Goal: Transaction & Acquisition: Obtain resource

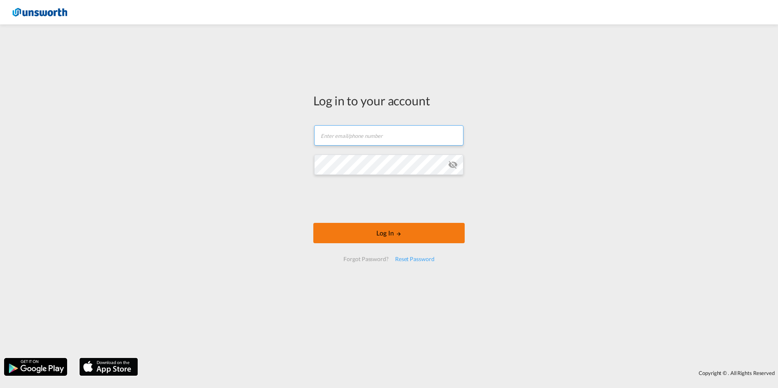
type input "[EMAIL_ADDRESS][PERSON_NAME][DOMAIN_NAME]"
click at [377, 237] on button "Log In" at bounding box center [388, 233] width 151 height 20
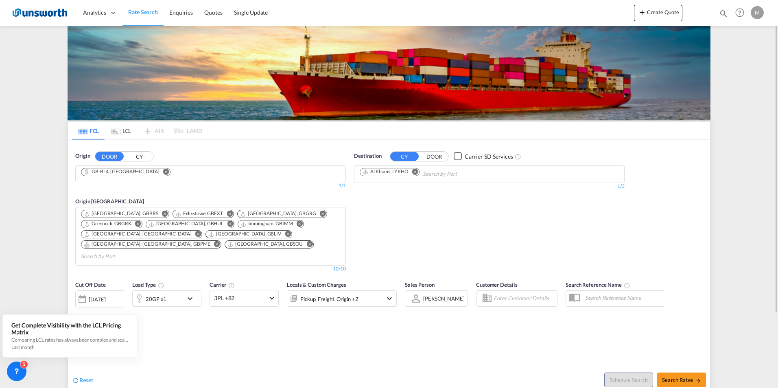
click at [163, 173] on md-icon "Remove" at bounding box center [166, 172] width 6 height 6
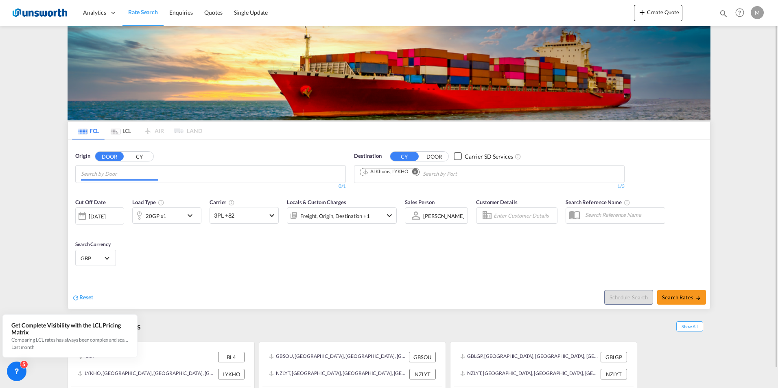
click at [122, 173] on input "Chips input." at bounding box center [119, 174] width 77 height 13
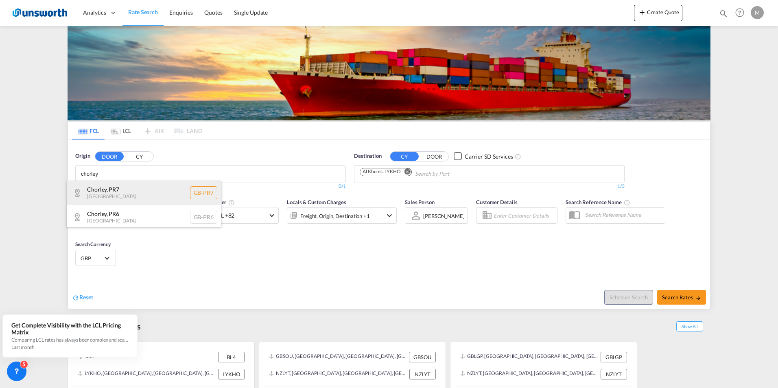
type input "chorley"
click at [116, 194] on div "Chorley , PR7 [GEOGRAPHIC_DATA] [GEOGRAPHIC_DATA]-PR7" at bounding box center [144, 193] width 155 height 24
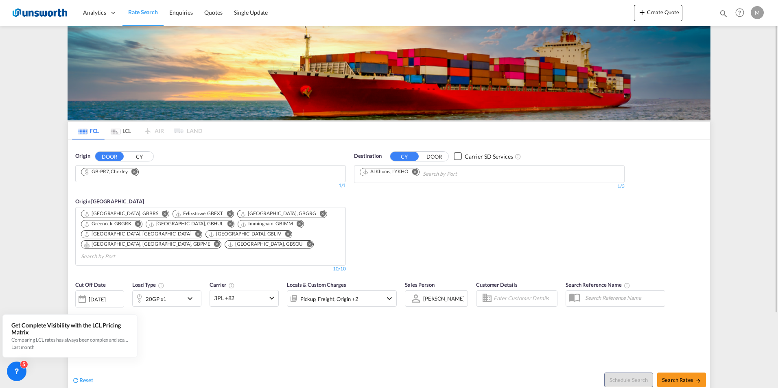
click at [417, 171] on md-icon "Remove" at bounding box center [415, 172] width 6 height 6
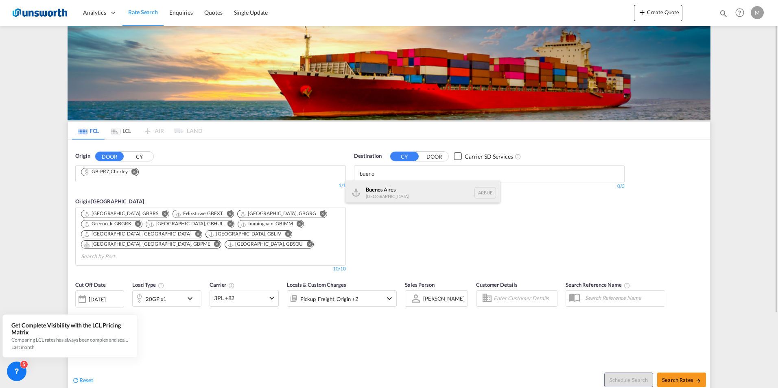
type input "bueno"
click at [397, 192] on div "Bueno s Aires [GEOGRAPHIC_DATA] [GEOGRAPHIC_DATA]" at bounding box center [423, 193] width 155 height 24
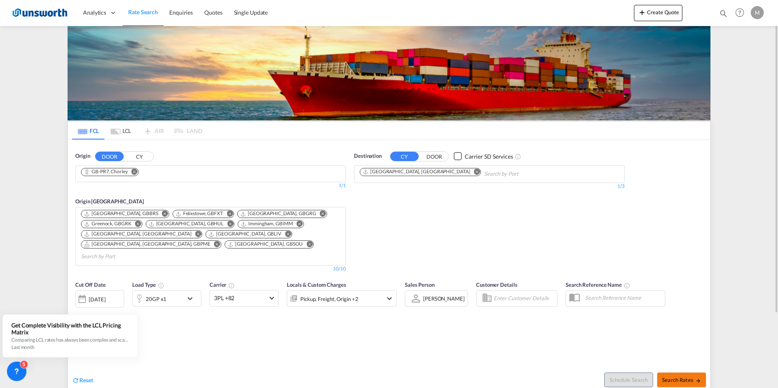
click at [686, 377] on span "Search Rates" at bounding box center [681, 380] width 39 height 7
type input "PR7 to ARBUE / [DATE]"
